Goal: Task Accomplishment & Management: Complete application form

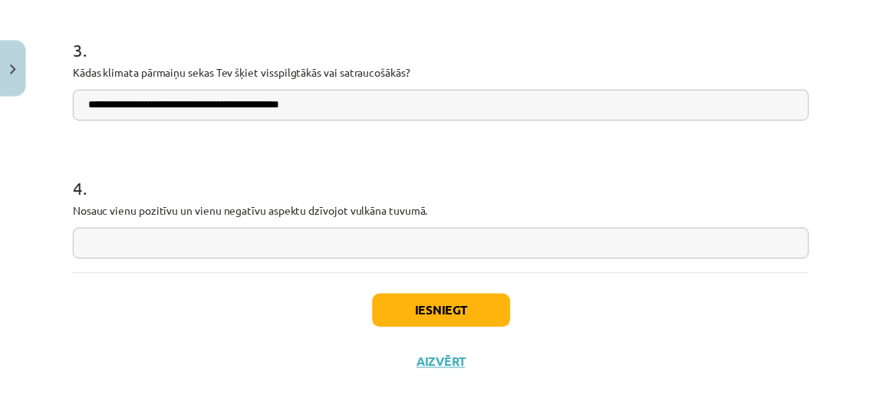
scroll to position [1387, 0]
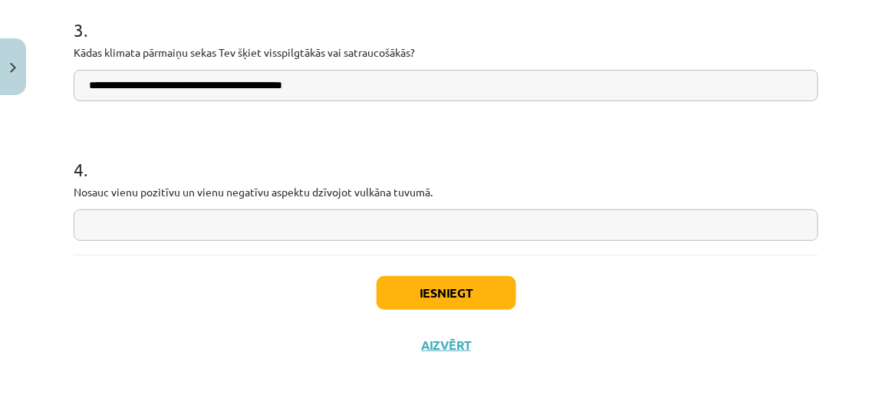
type input "**********"
click at [354, 227] on input "text" at bounding box center [446, 224] width 745 height 31
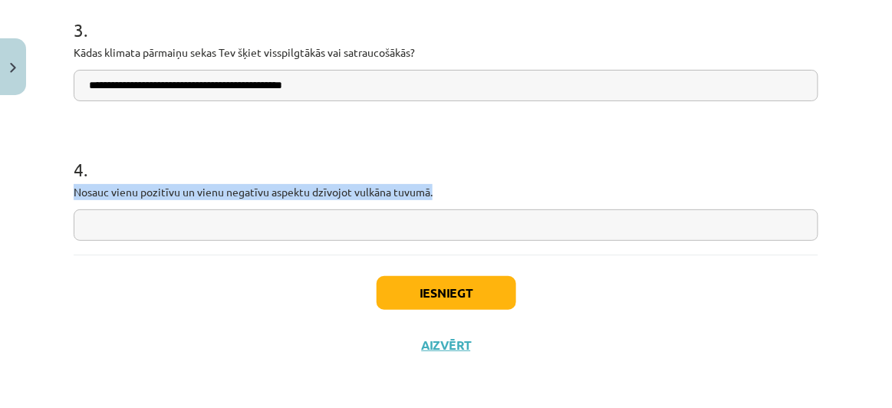
drag, startPoint x: 72, startPoint y: 183, endPoint x: 492, endPoint y: 195, distance: 420.4
copy p "Nosauc vienu pozitīvu un vienu negatīvu aspektu dzīvojot vulkāna tuvumā."
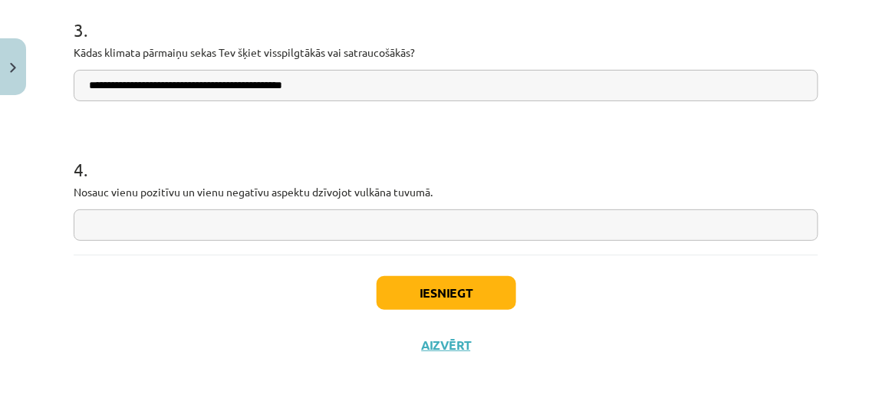
click at [228, 230] on input "text" at bounding box center [446, 224] width 745 height 31
type input "*"
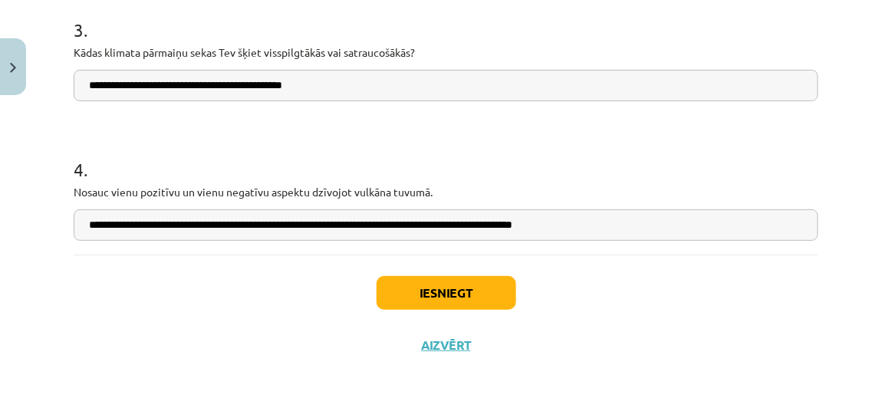
type input "**********"
click at [407, 281] on button "Iesniegt" at bounding box center [447, 293] width 140 height 34
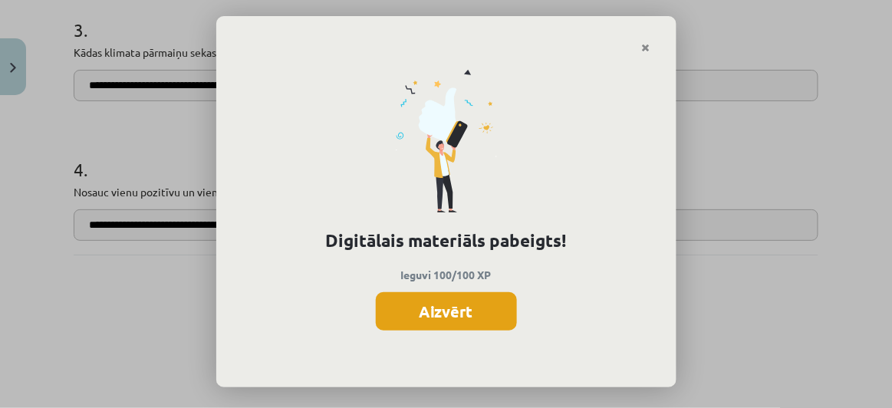
click at [444, 306] on button "Aizvērt" at bounding box center [446, 311] width 141 height 38
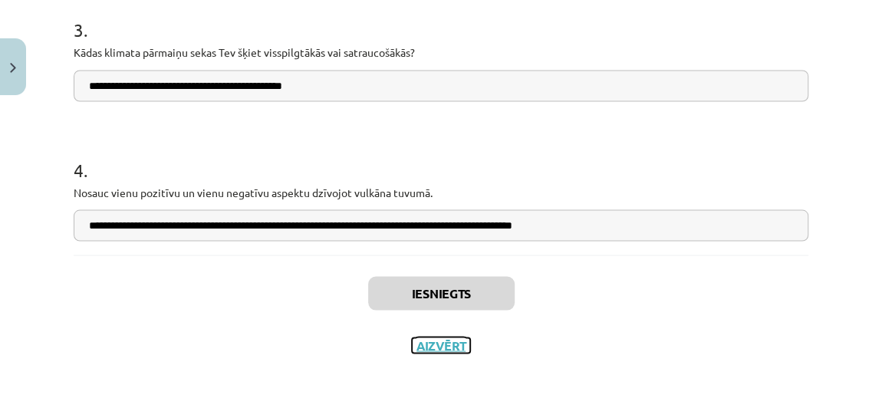
click at [436, 346] on button "Aizvērt" at bounding box center [441, 344] width 58 height 15
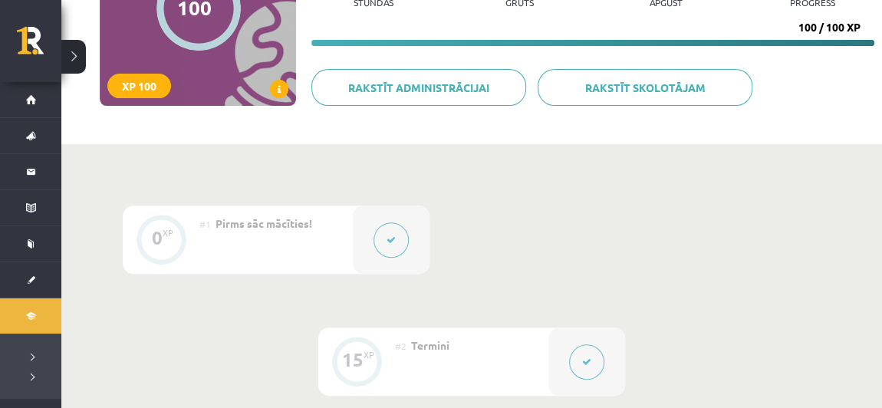
scroll to position [0, 0]
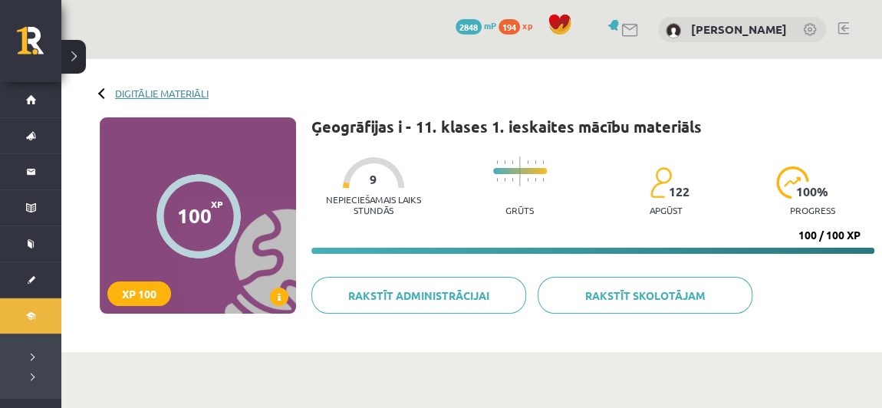
click at [167, 94] on link "Digitālie materiāli" at bounding box center [162, 93] width 94 height 12
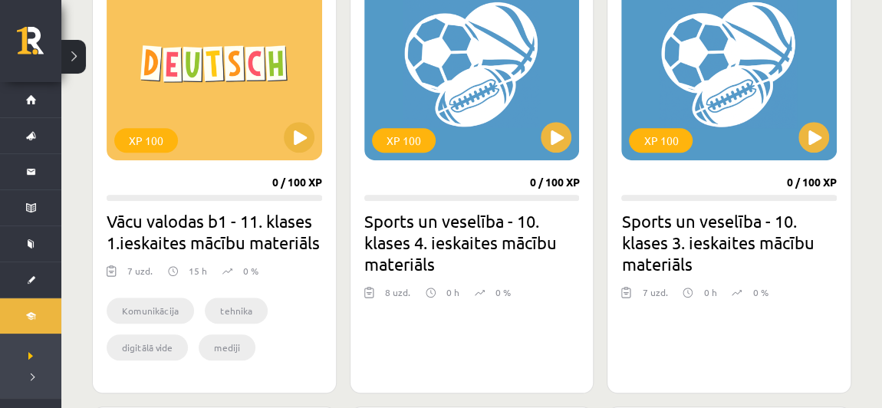
scroll to position [483, 0]
click at [559, 137] on button at bounding box center [556, 137] width 31 height 31
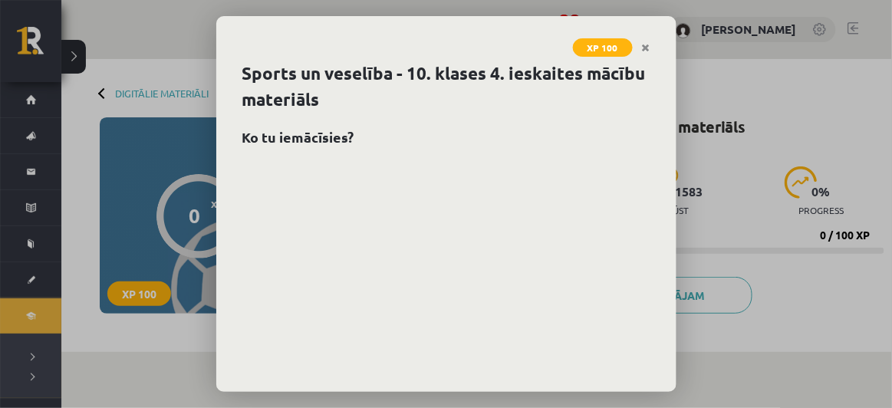
click at [775, 79] on div "XP 100 Sports un veselība - 10. klases 4. ieskaites mācību materiāls Ko tu iemā…" at bounding box center [446, 204] width 892 height 408
click at [640, 50] on link "Close" at bounding box center [646, 48] width 27 height 30
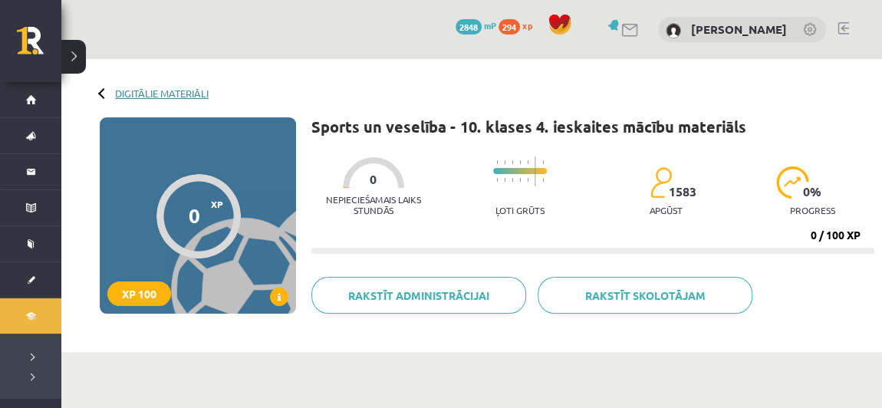
click at [183, 94] on link "Digitālie materiāli" at bounding box center [162, 93] width 94 height 12
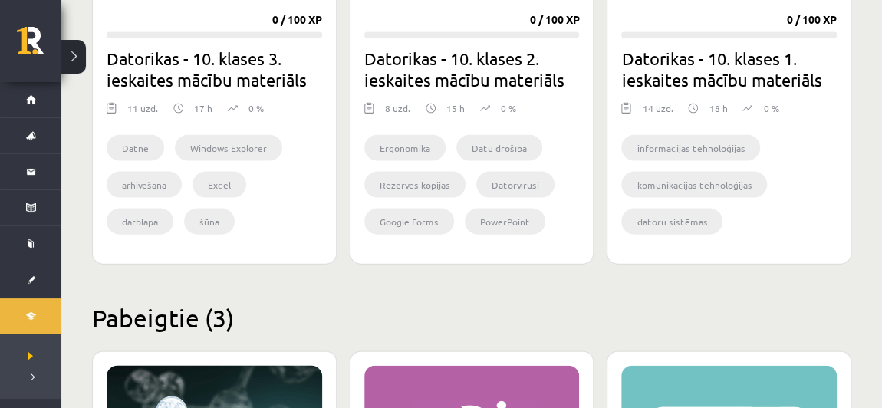
scroll to position [1582, 0]
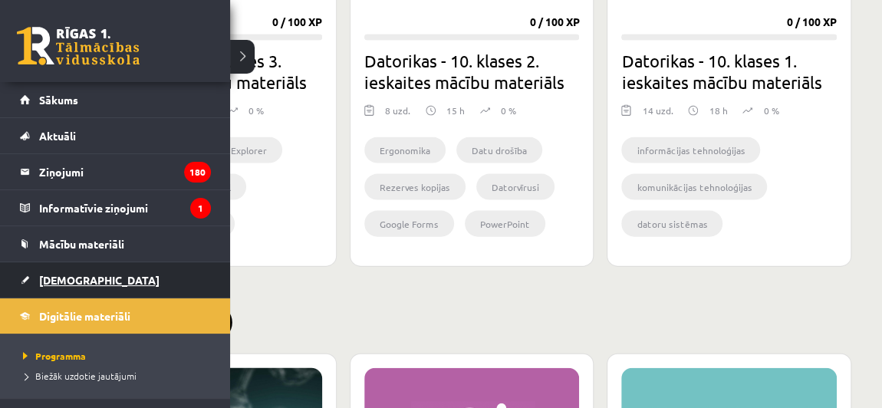
click at [70, 280] on span "[DEMOGRAPHIC_DATA]" at bounding box center [99, 280] width 120 height 14
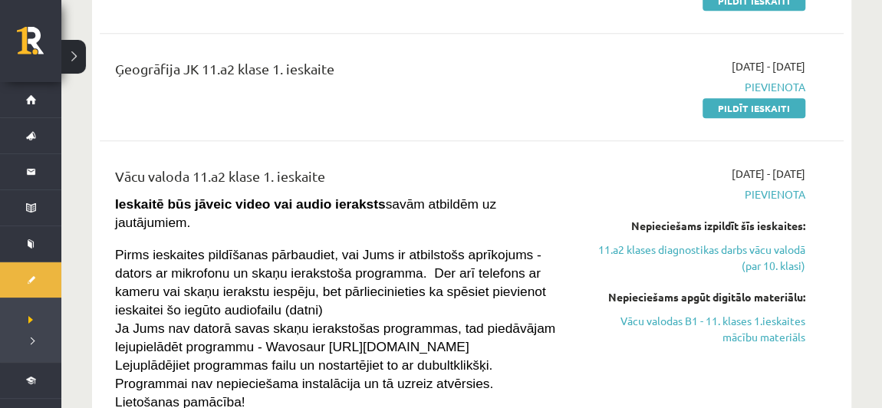
scroll to position [389, 0]
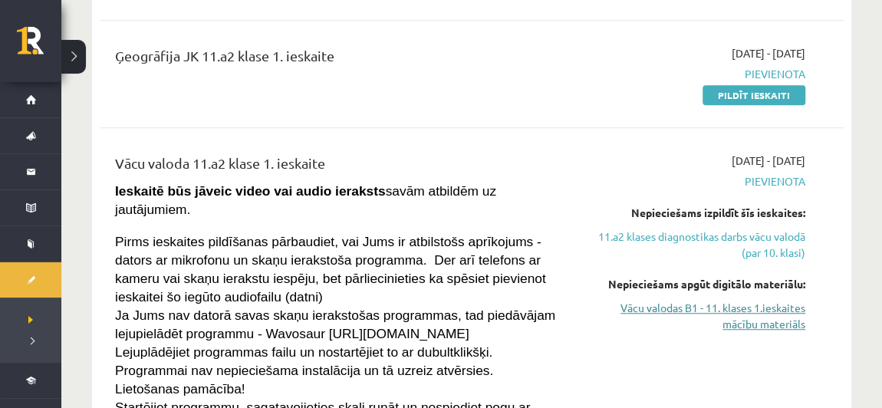
click at [739, 319] on link "Vācu valodas B1 - 11. klases 1.ieskaites mācību materiāls" at bounding box center [697, 316] width 215 height 32
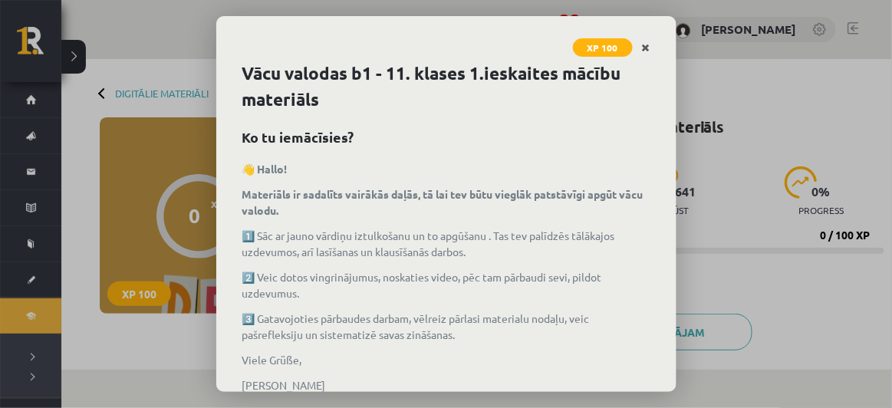
click at [649, 46] on icon "Close" at bounding box center [646, 48] width 8 height 11
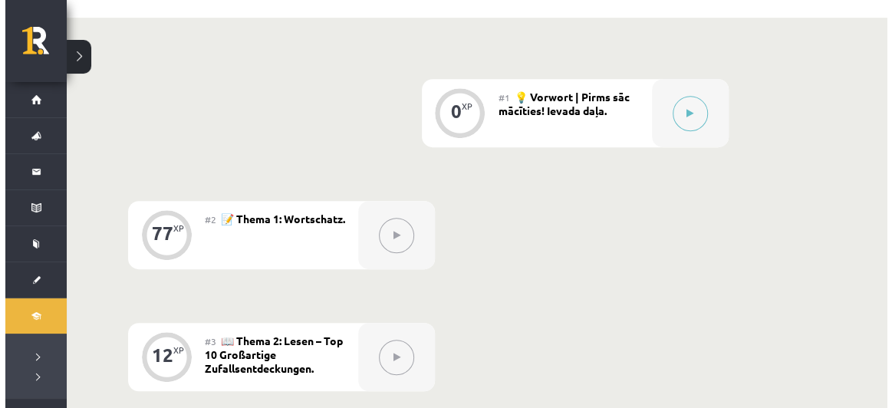
scroll to position [350, 0]
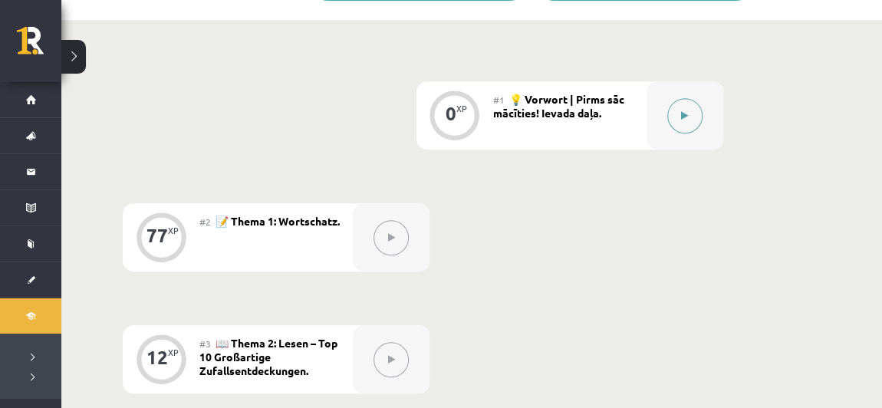
click at [689, 121] on button at bounding box center [684, 115] width 35 height 35
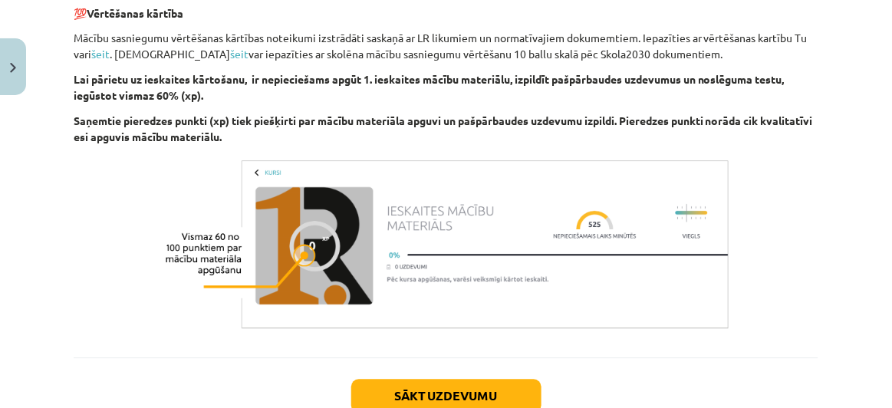
scroll to position [776, 0]
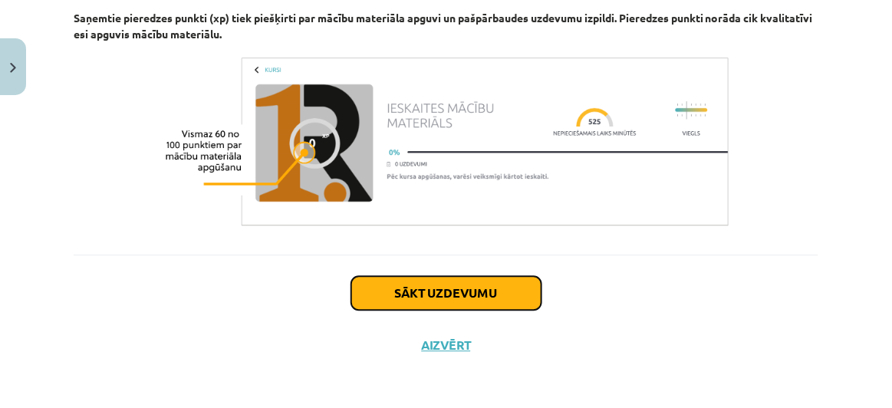
click at [389, 278] on button "Sākt uzdevumu" at bounding box center [446, 293] width 190 height 34
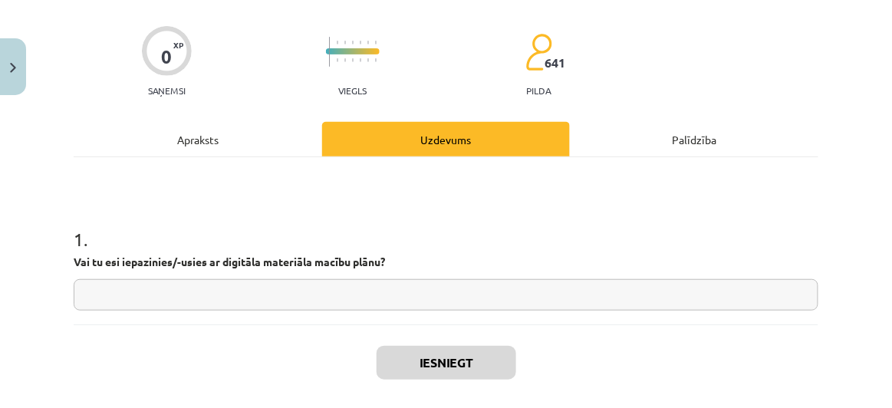
scroll to position [173, 0]
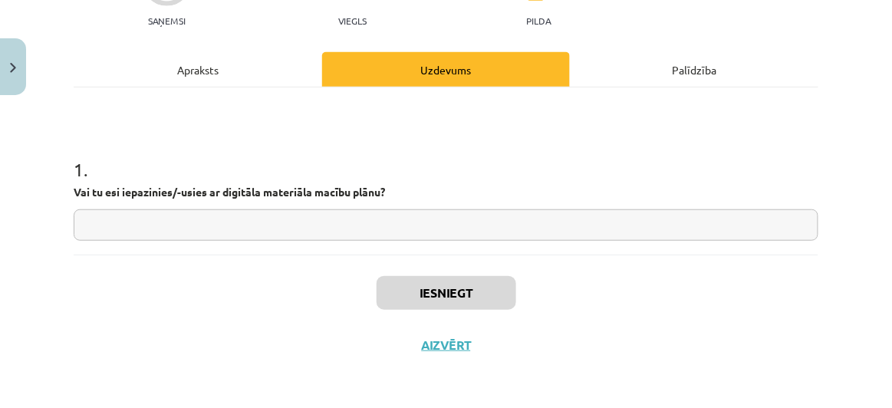
click at [323, 225] on input "text" at bounding box center [446, 224] width 745 height 31
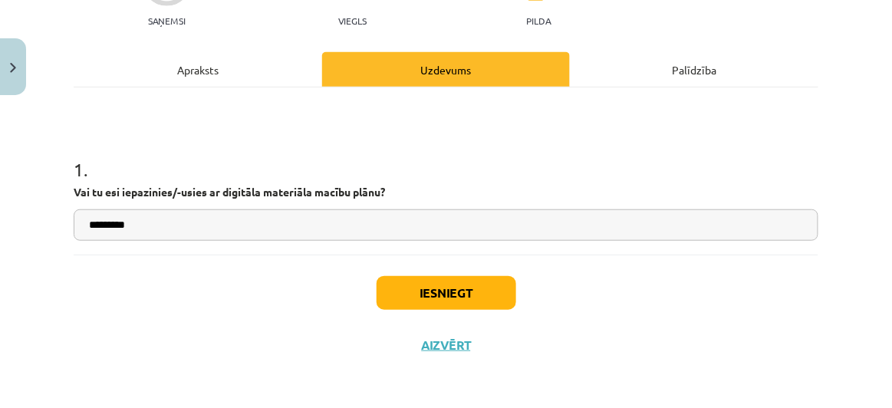
type input "*********"
click at [411, 286] on button "Iesniegt" at bounding box center [447, 293] width 140 height 34
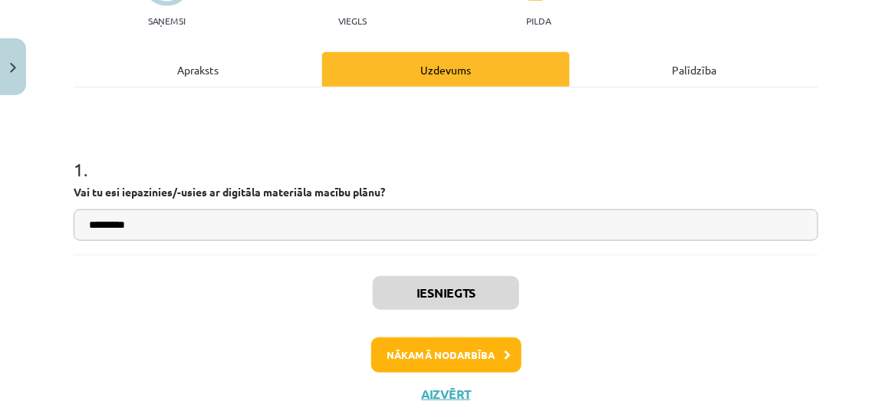
scroll to position [350, 0]
click at [448, 355] on button "Nākamā nodarbība" at bounding box center [446, 354] width 150 height 35
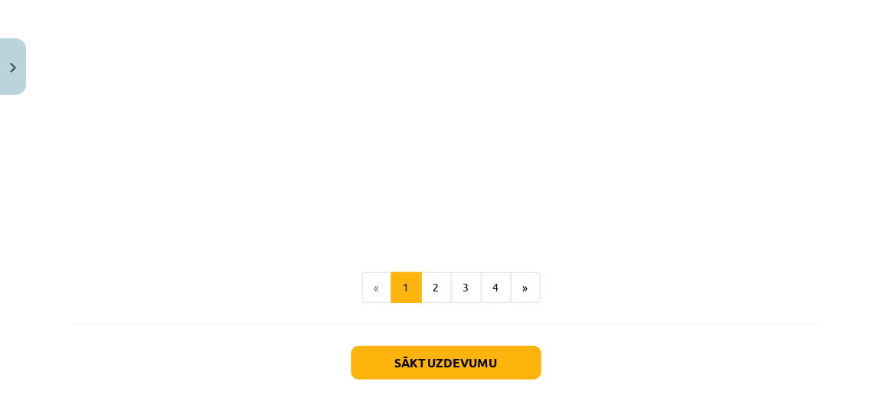
scroll to position [1524, 0]
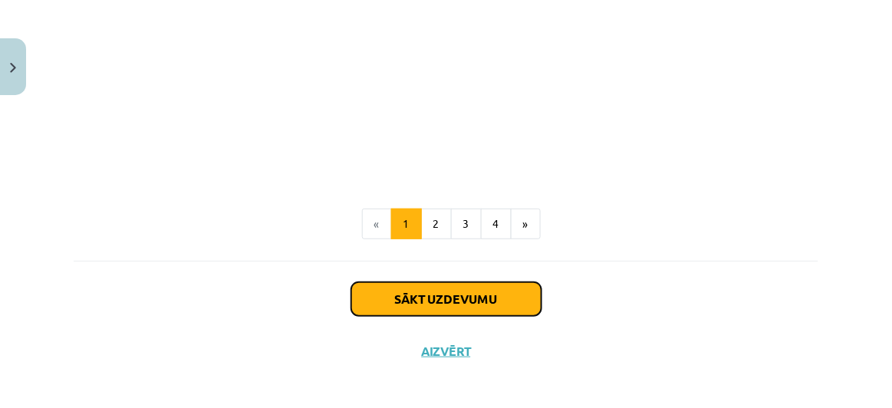
click at [488, 288] on button "Sākt uzdevumu" at bounding box center [446, 299] width 190 height 34
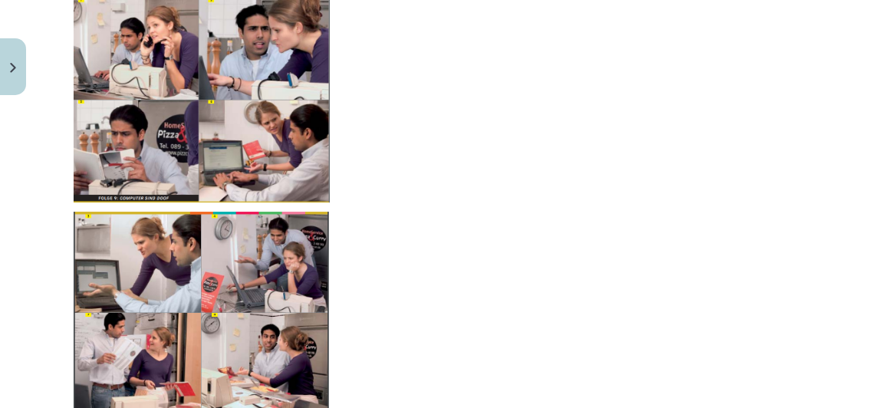
scroll to position [2465, 0]
